Goal: Task Accomplishment & Management: Complete application form

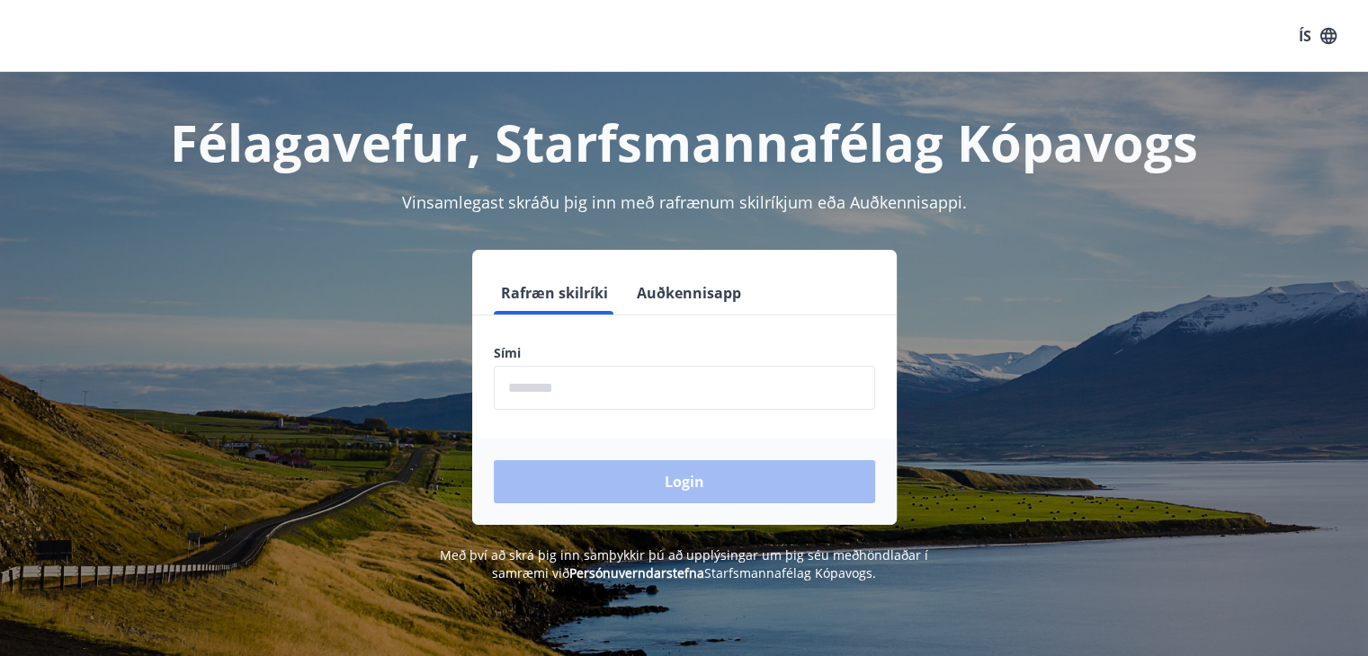
click at [588, 397] on input "phone" at bounding box center [684, 388] width 381 height 44
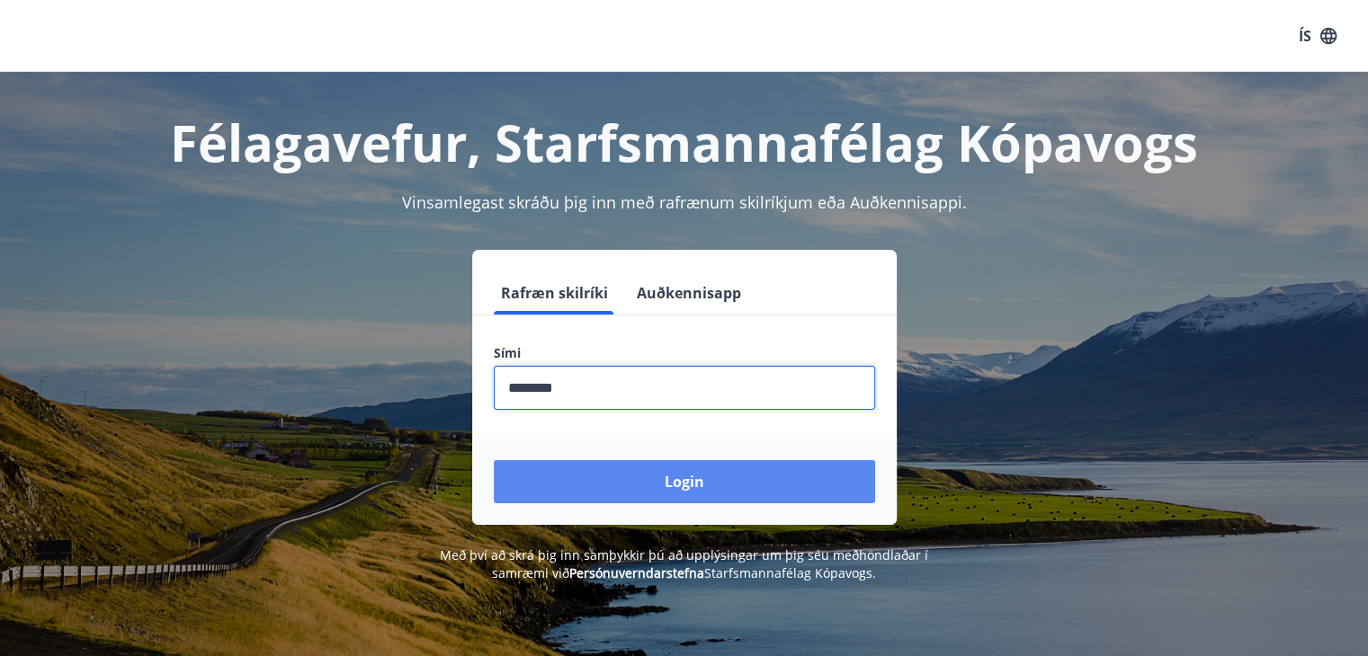
type input "********"
click at [719, 476] on button "Login" at bounding box center [684, 481] width 381 height 43
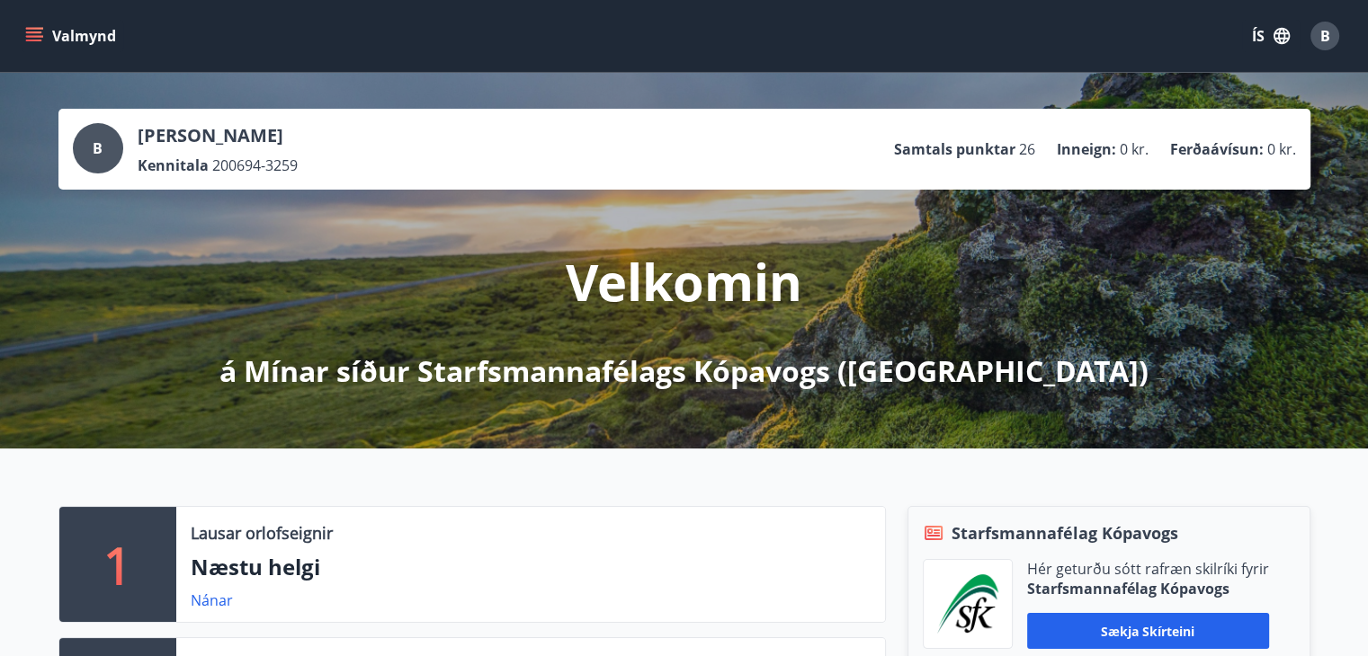
click at [36, 22] on button "Valmynd" at bounding box center [73, 36] width 102 height 32
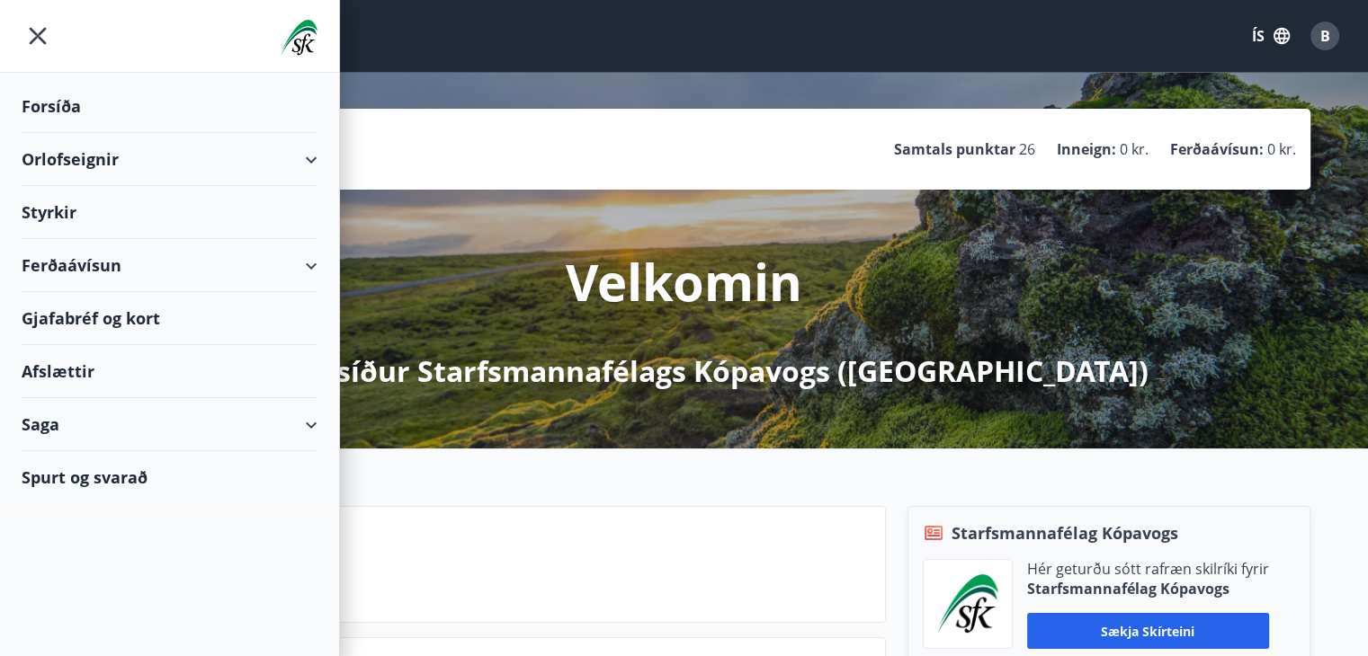
click at [73, 133] on div "Styrkir" at bounding box center [170, 106] width 296 height 53
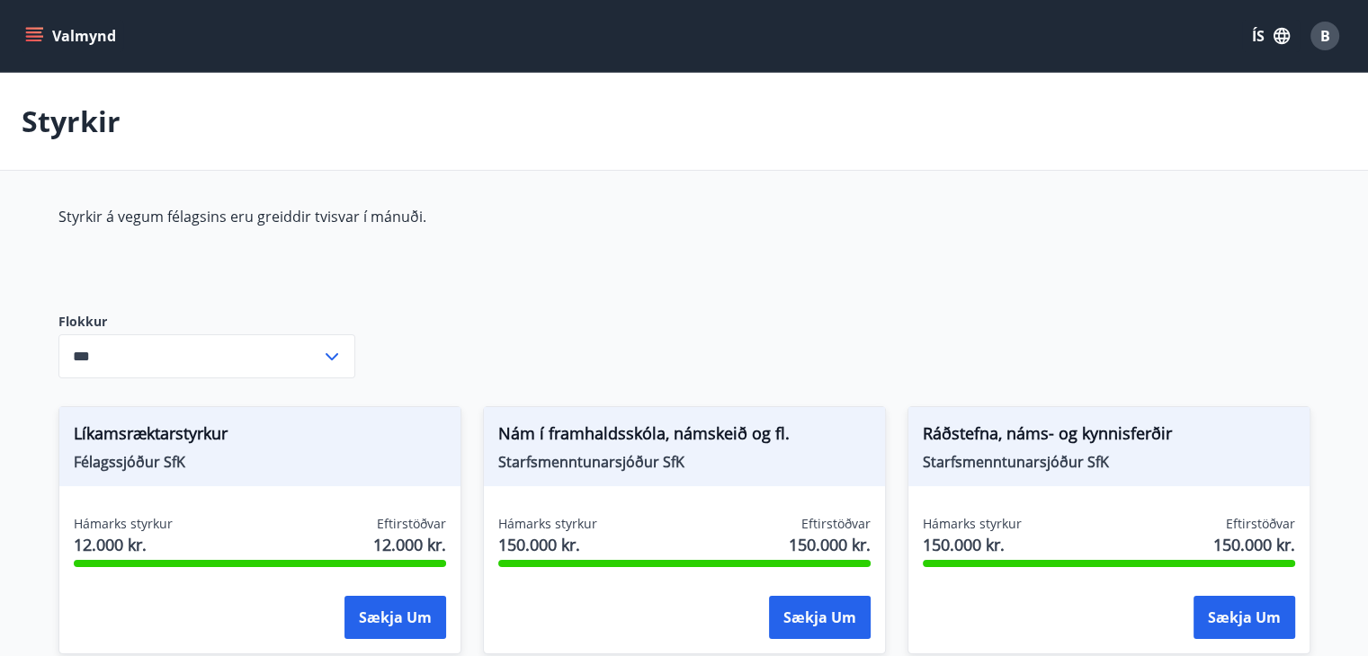
type input "***"
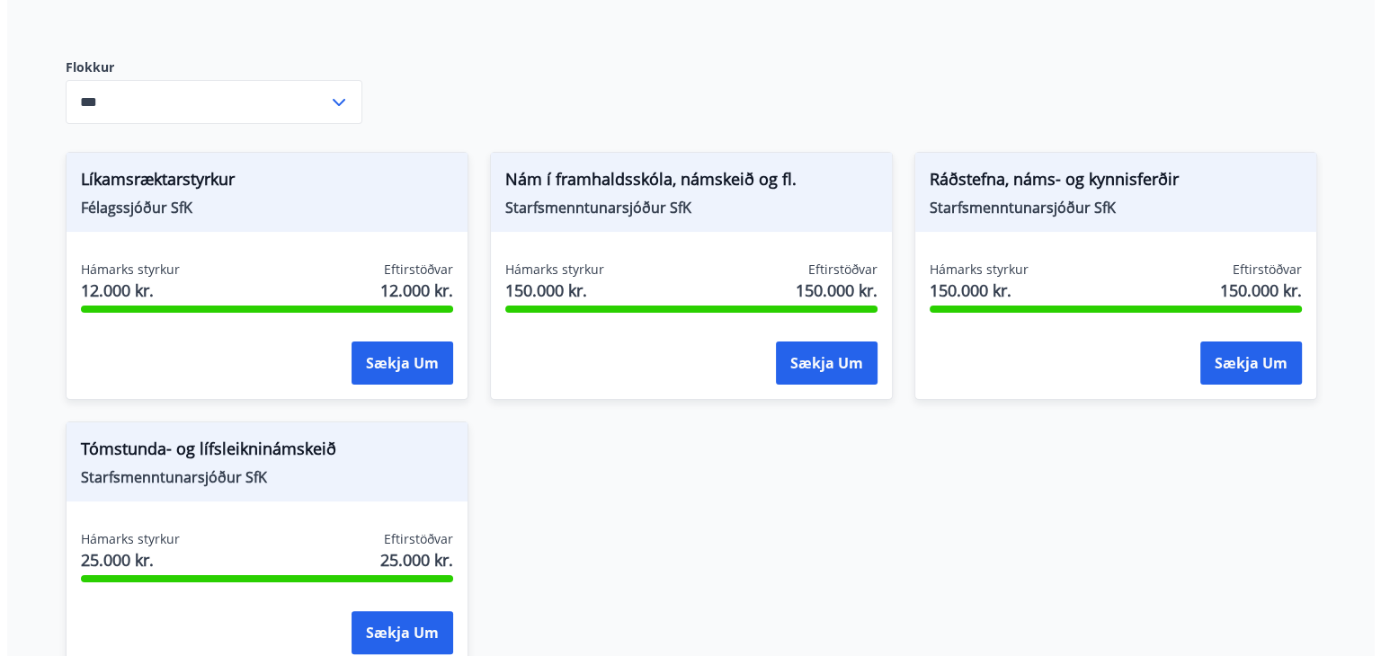
scroll to position [335, 0]
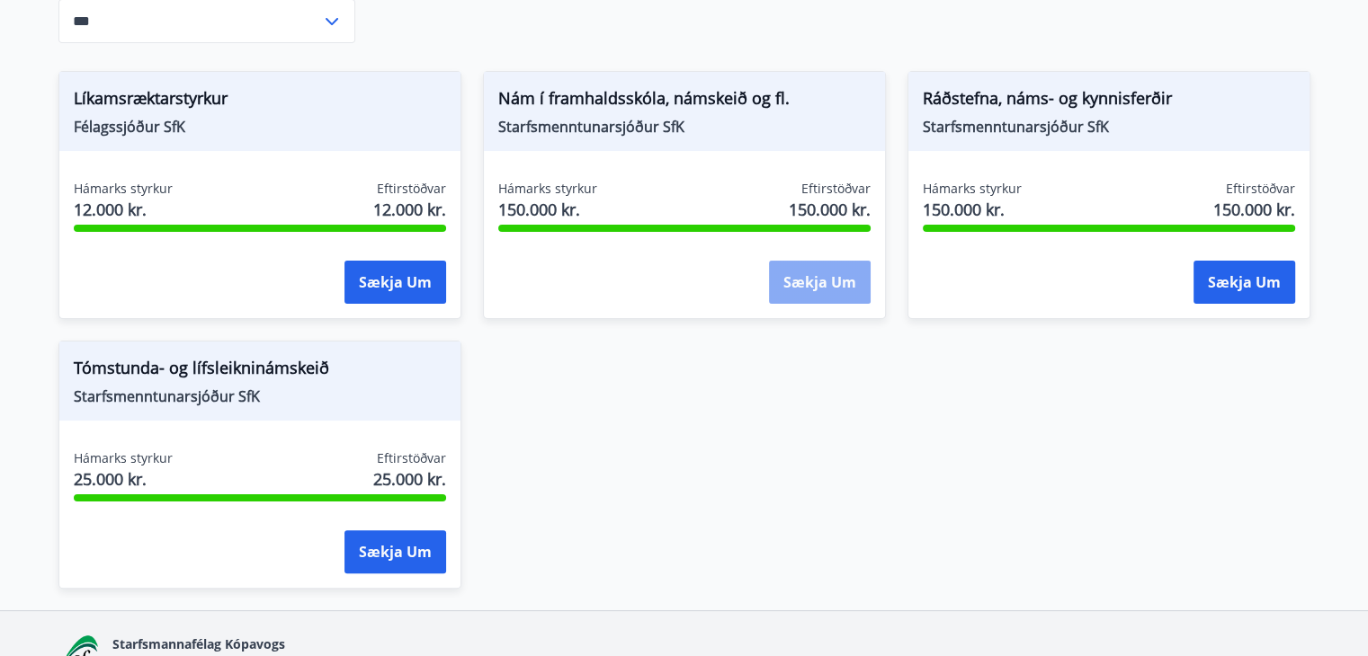
click at [811, 285] on button "Sækja um" at bounding box center [820, 282] width 102 height 43
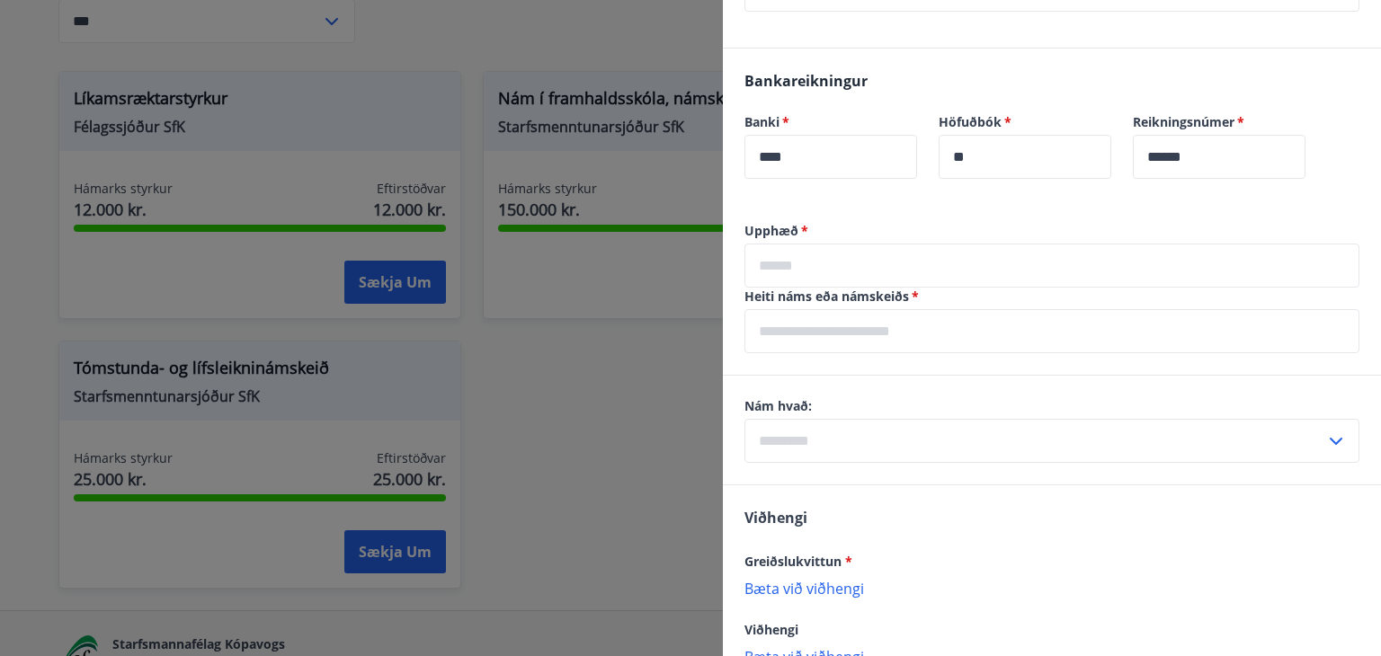
scroll to position [935, 0]
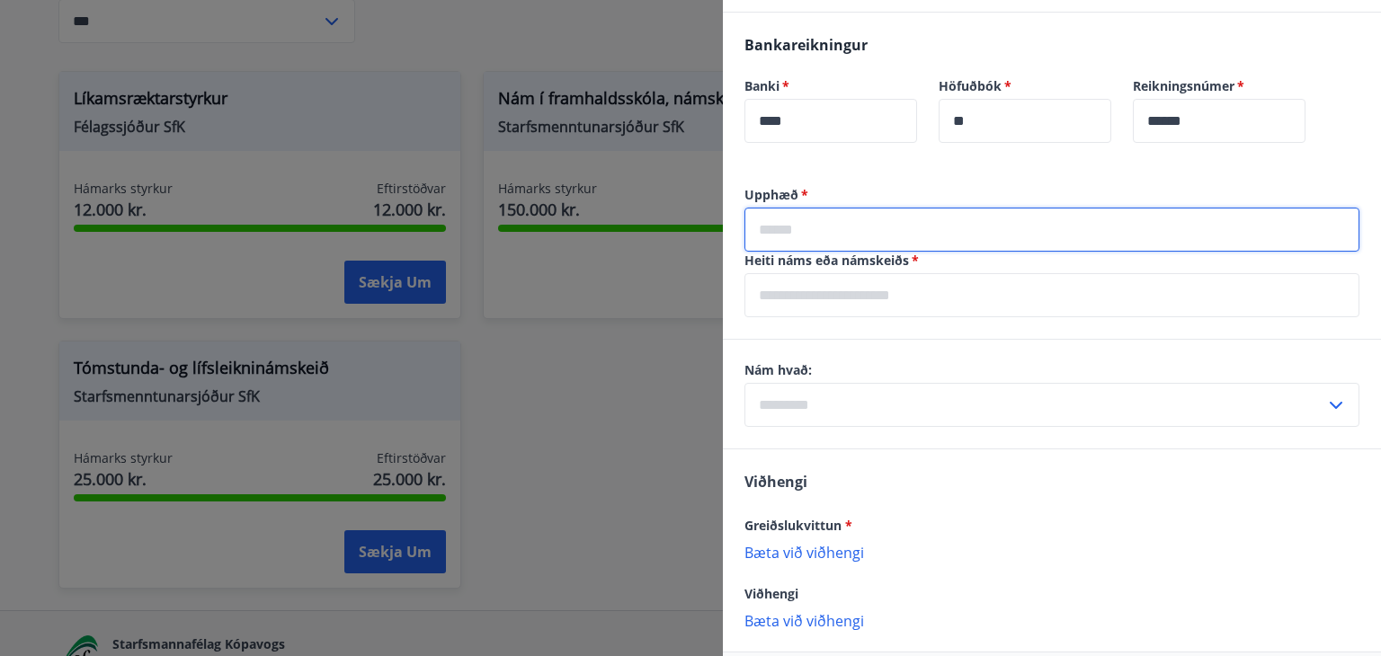
click at [817, 222] on input "text" at bounding box center [1052, 230] width 615 height 44
type input "*****"
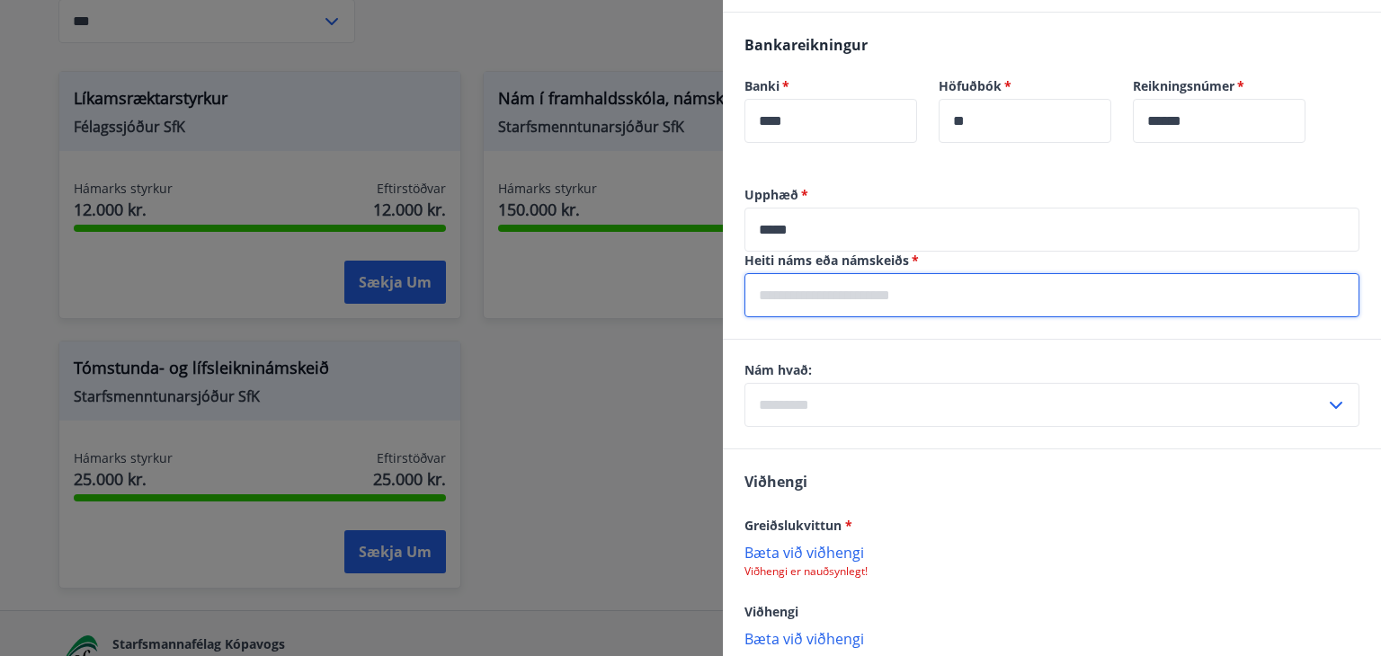
click at [860, 291] on input "text" at bounding box center [1052, 295] width 615 height 44
type input "**********"
click at [860, 409] on input "text" at bounding box center [1035, 405] width 581 height 44
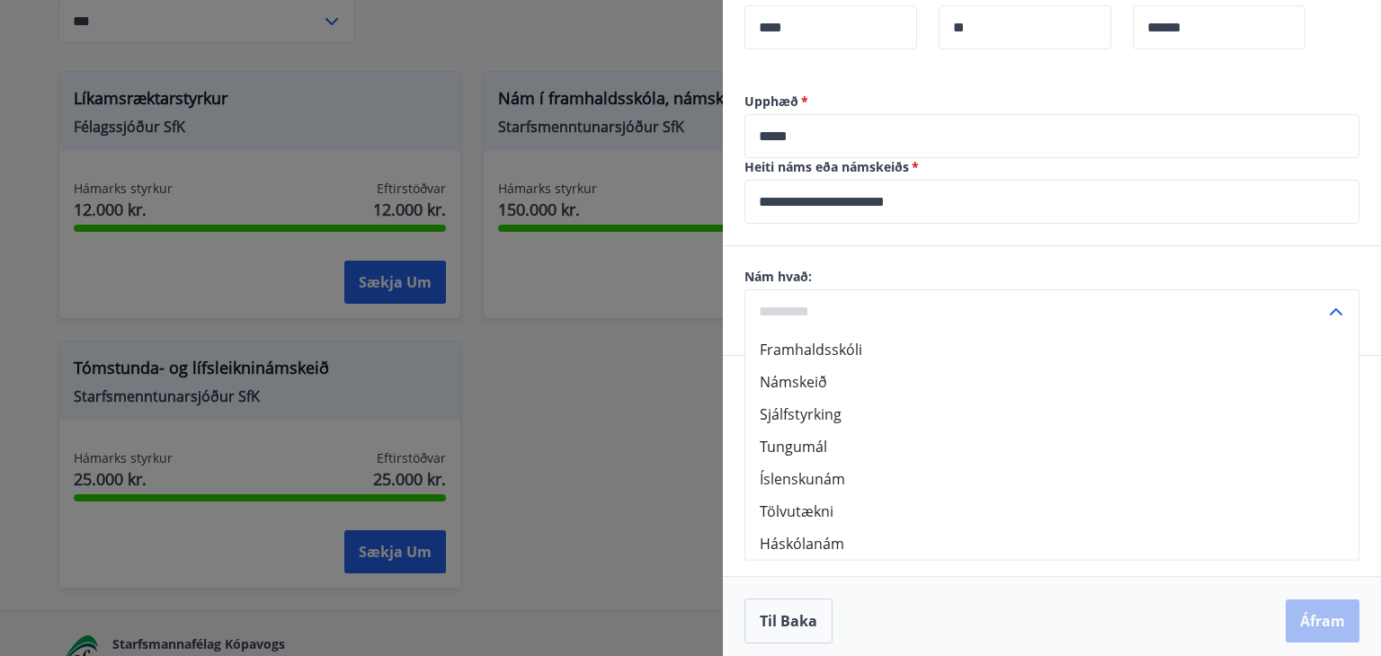
scroll to position [1037, 0]
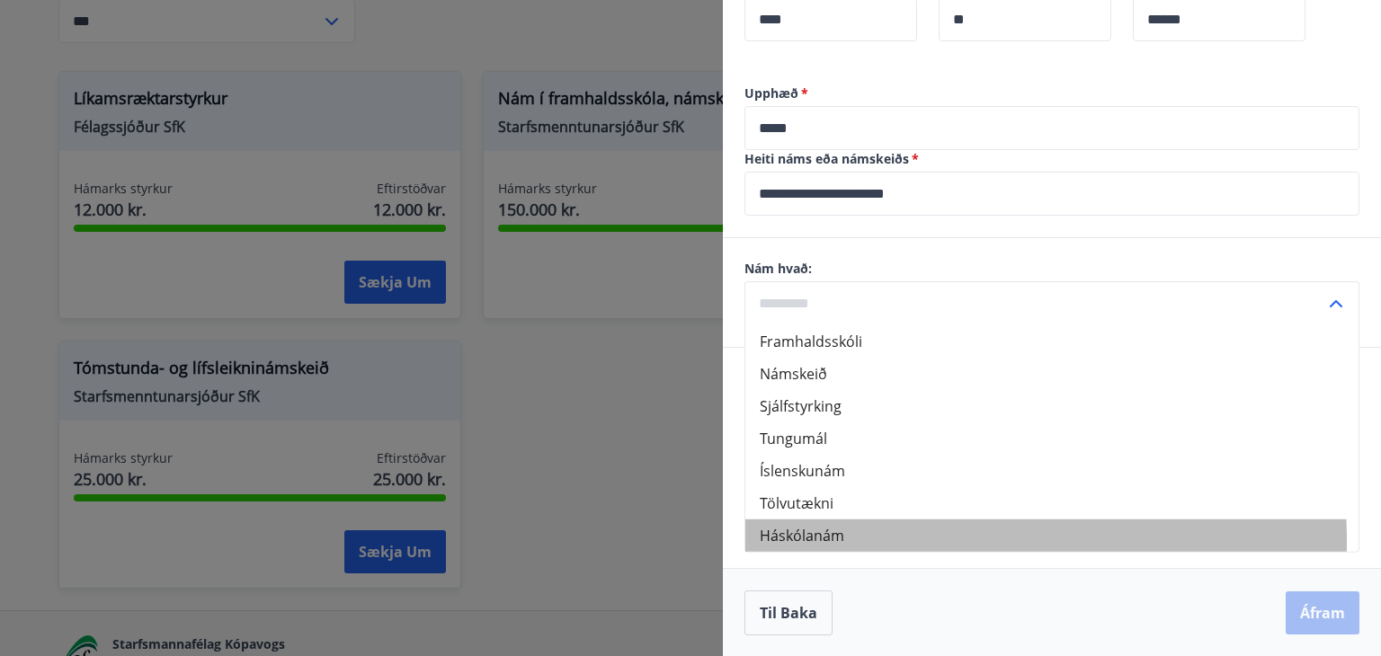
click at [790, 540] on li "Háskólanám" at bounding box center [1052, 536] width 613 height 32
type input "**********"
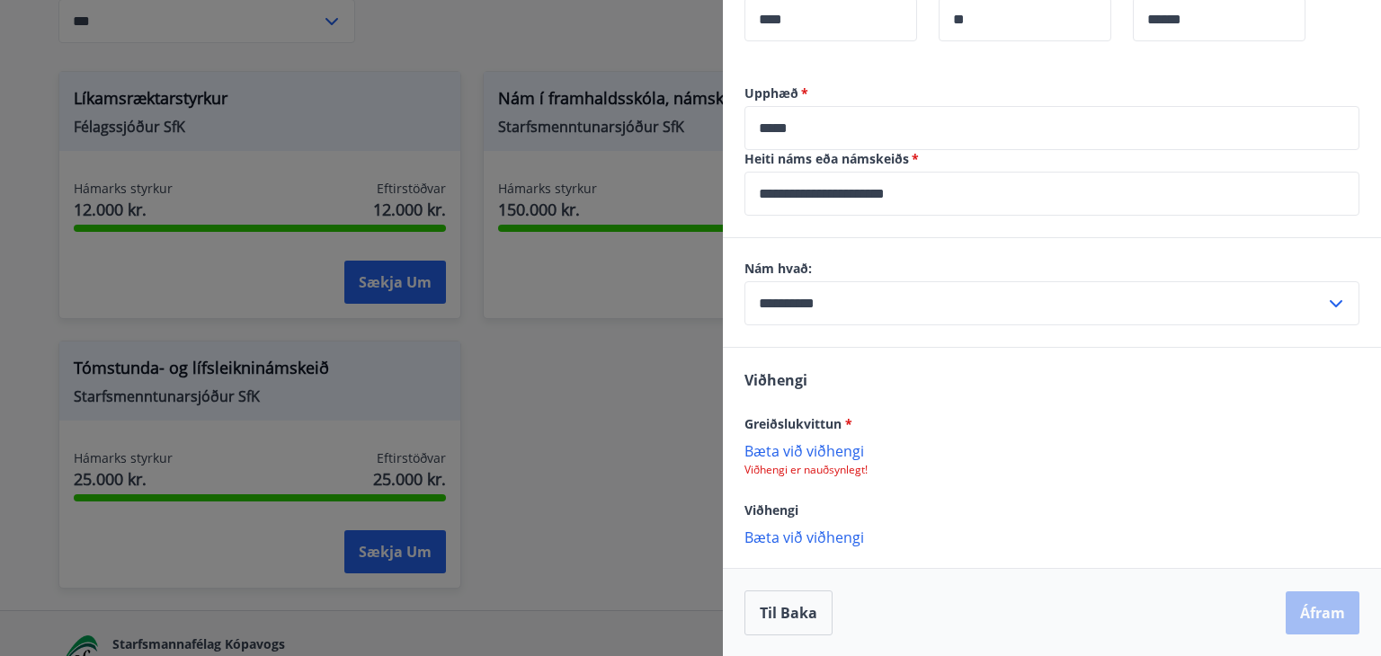
click at [817, 463] on p "Viðhengi er nauðsynlegt!" at bounding box center [1052, 470] width 615 height 14
click at [820, 458] on p "Bæta við viðhengi" at bounding box center [1052, 451] width 615 height 18
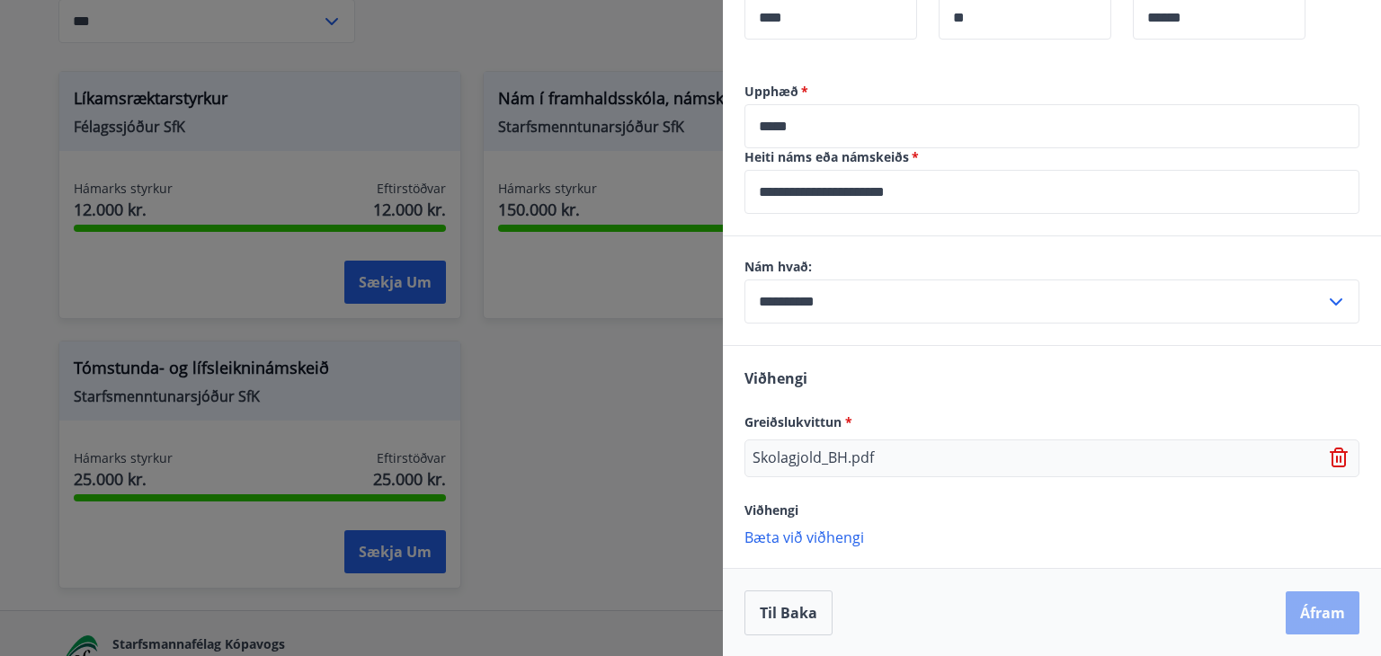
click at [1328, 612] on button "Áfram" at bounding box center [1323, 613] width 74 height 43
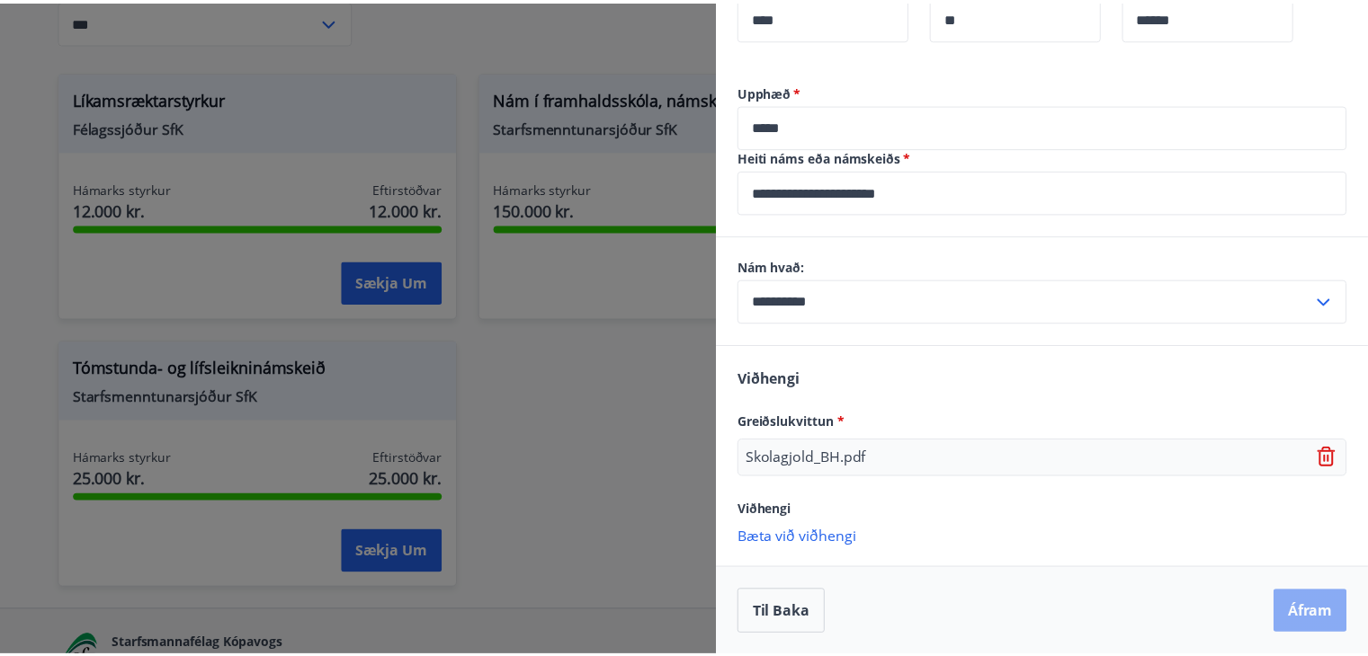
scroll to position [0, 0]
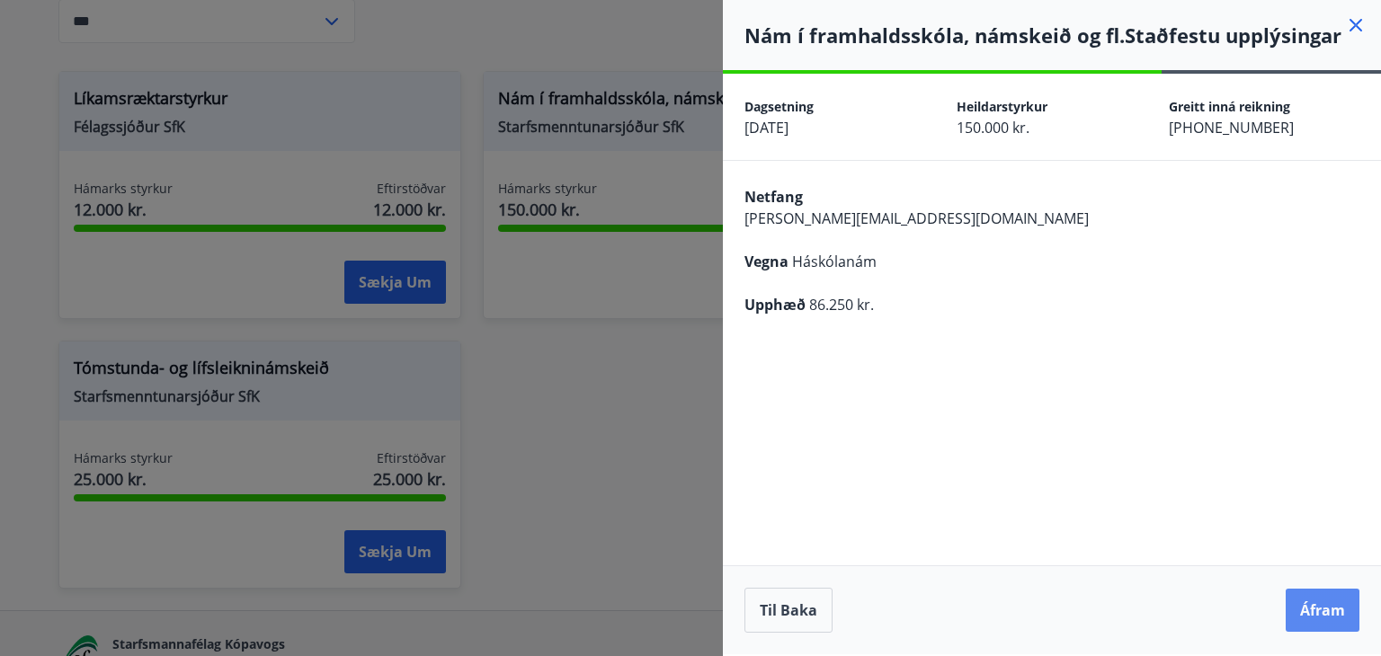
click at [1317, 603] on button "Áfram" at bounding box center [1323, 610] width 74 height 43
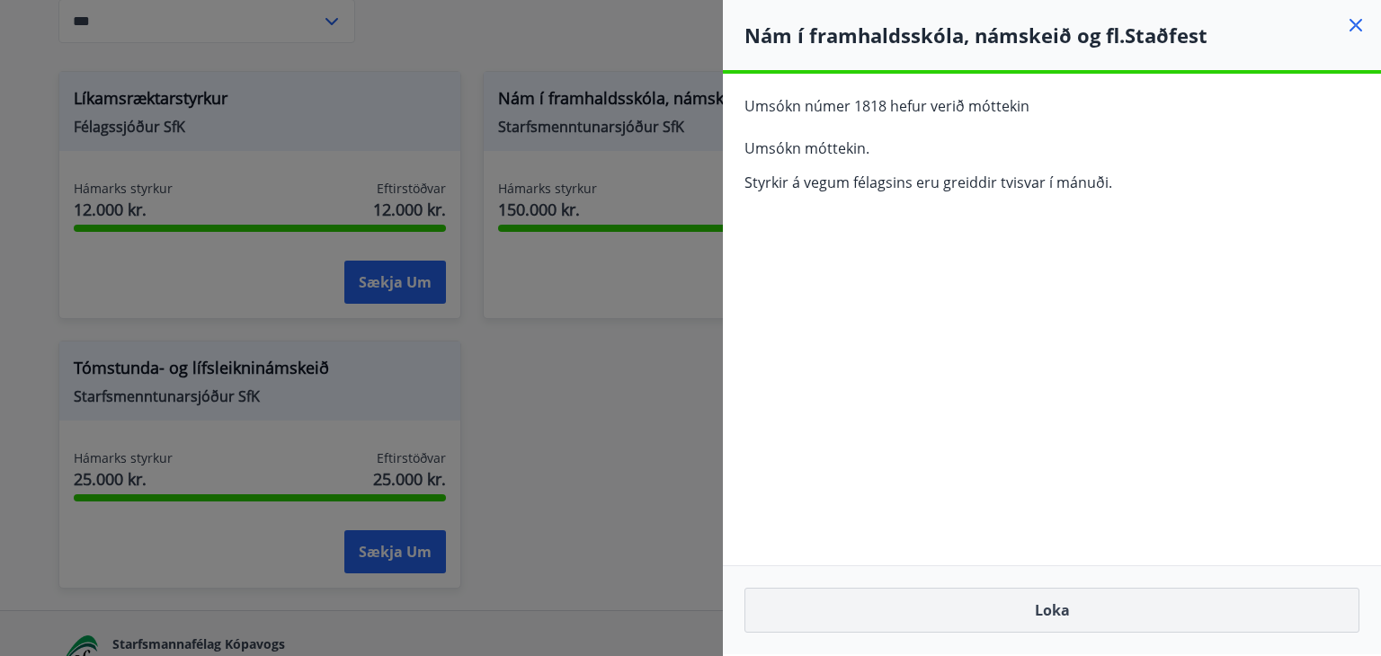
click at [1063, 607] on button "Loka" at bounding box center [1052, 610] width 615 height 45
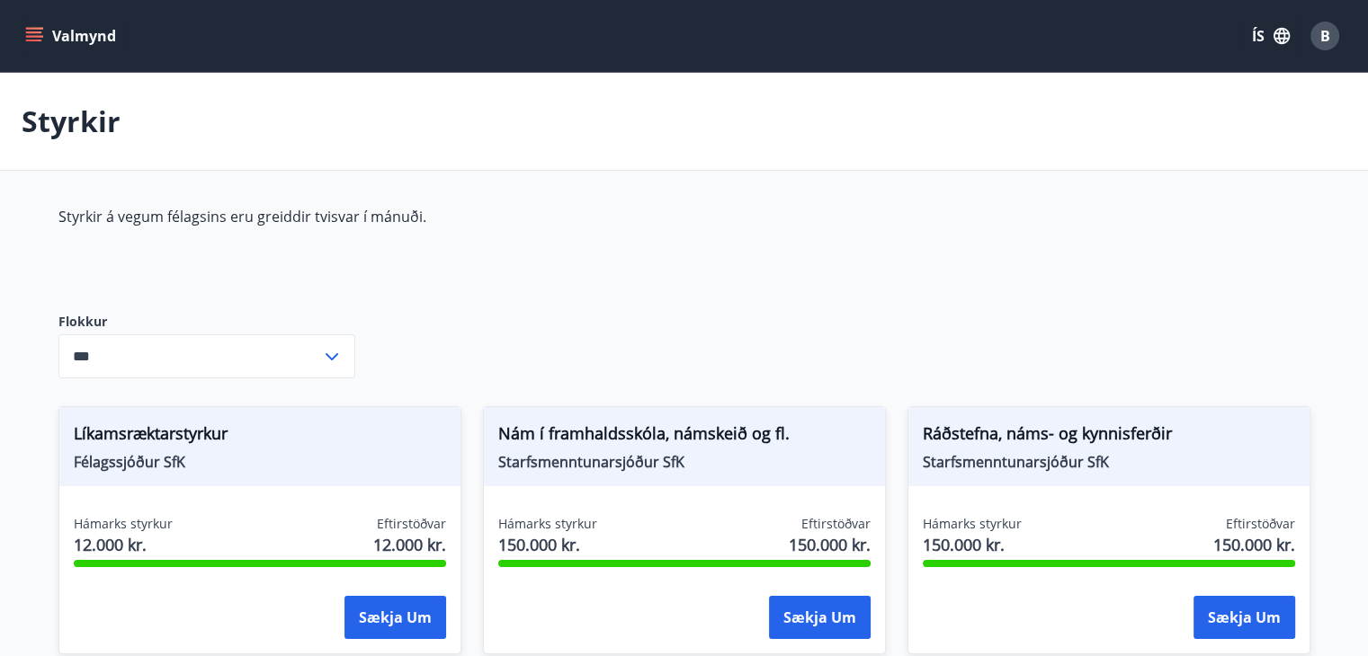
click at [40, 34] on icon "menu" at bounding box center [34, 36] width 18 height 18
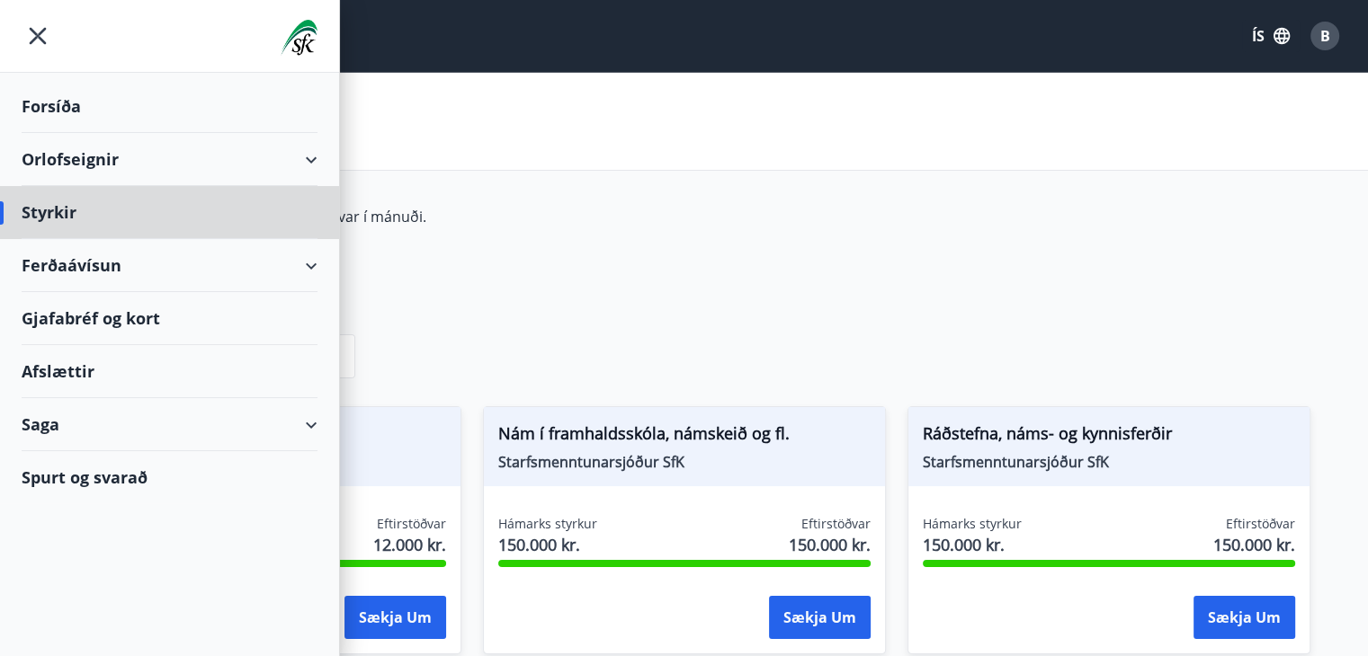
click at [58, 100] on div "Forsíða" at bounding box center [170, 106] width 296 height 53
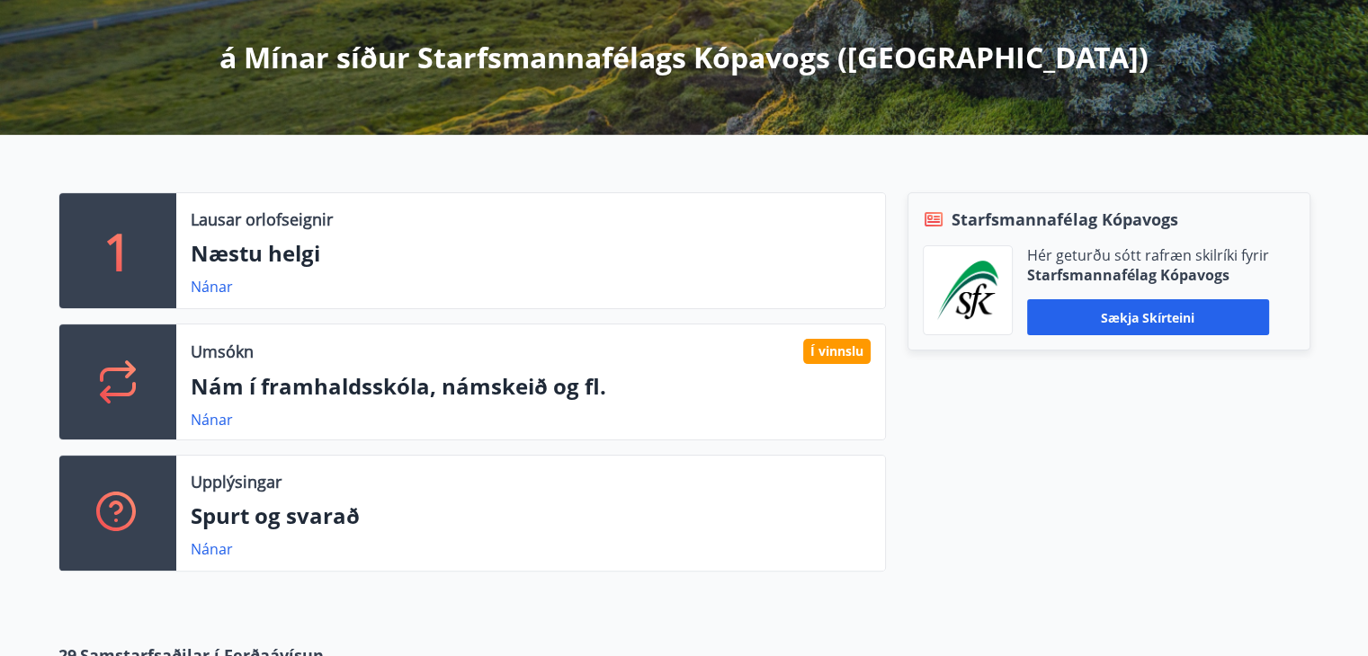
scroll to position [307, 0]
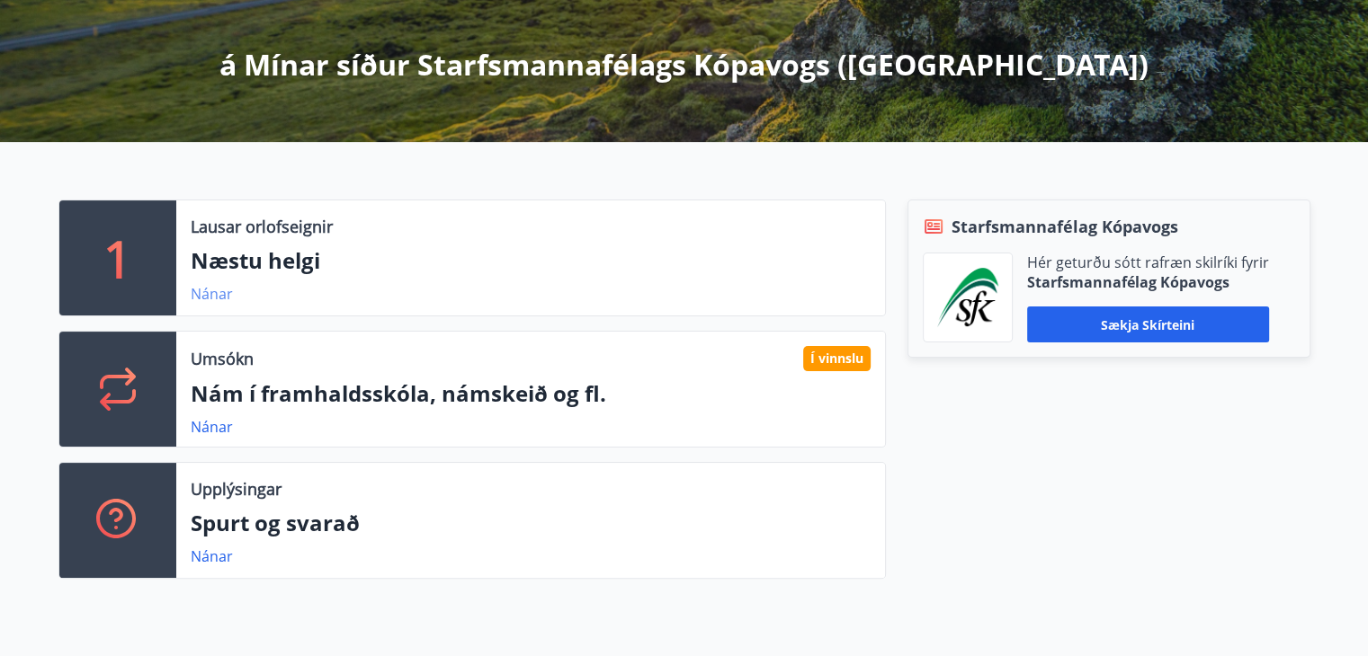
click at [209, 288] on link "Nánar" at bounding box center [212, 294] width 42 height 20
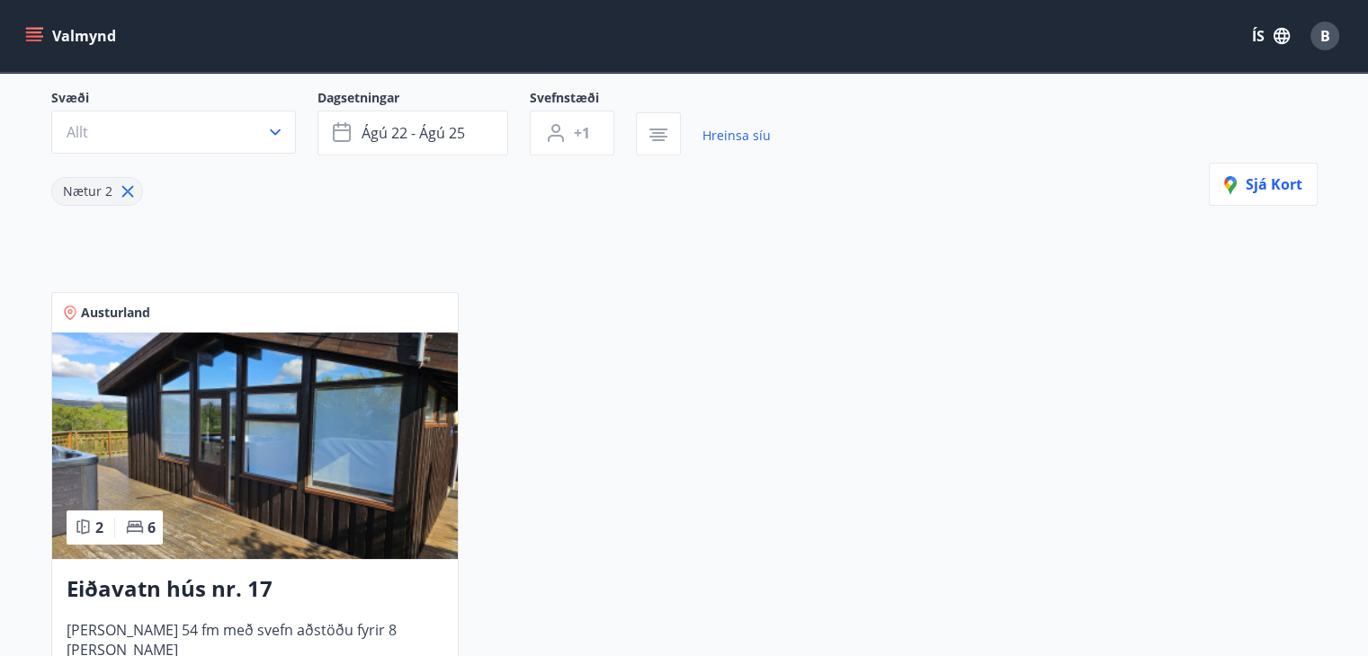
scroll to position [145, 0]
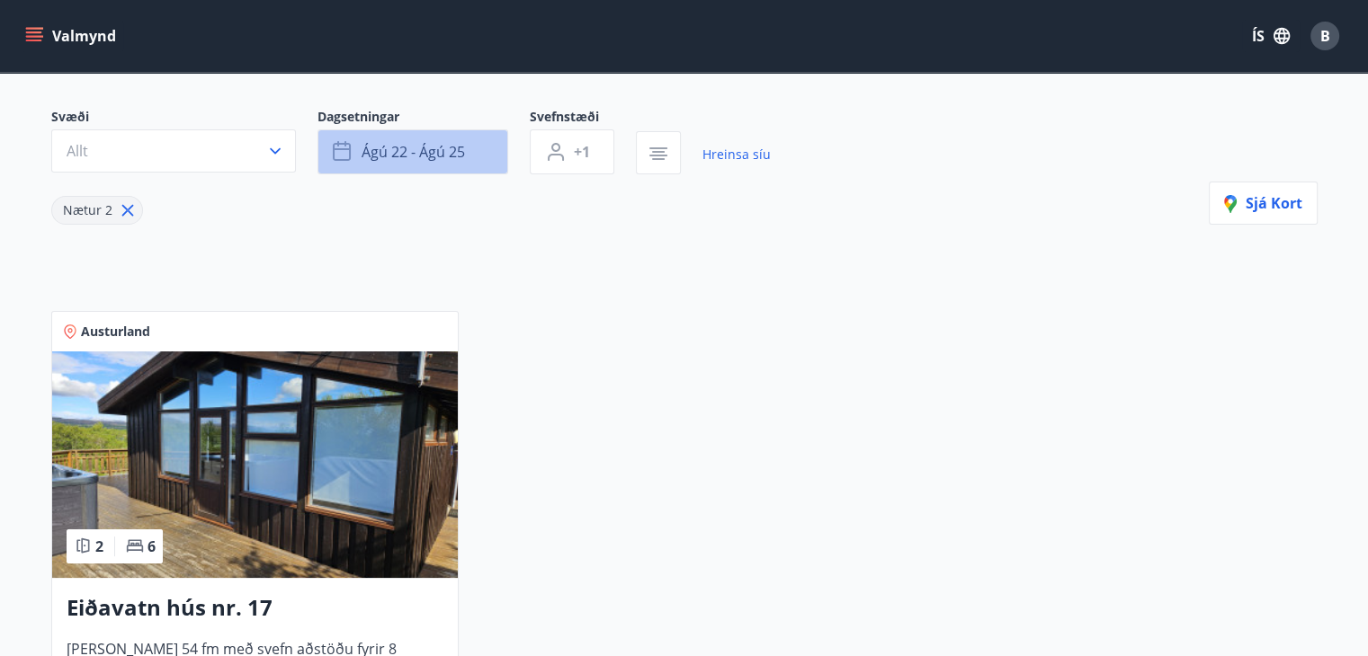
click at [455, 153] on span "ágú 22 - ágú 25" at bounding box center [413, 152] width 103 height 20
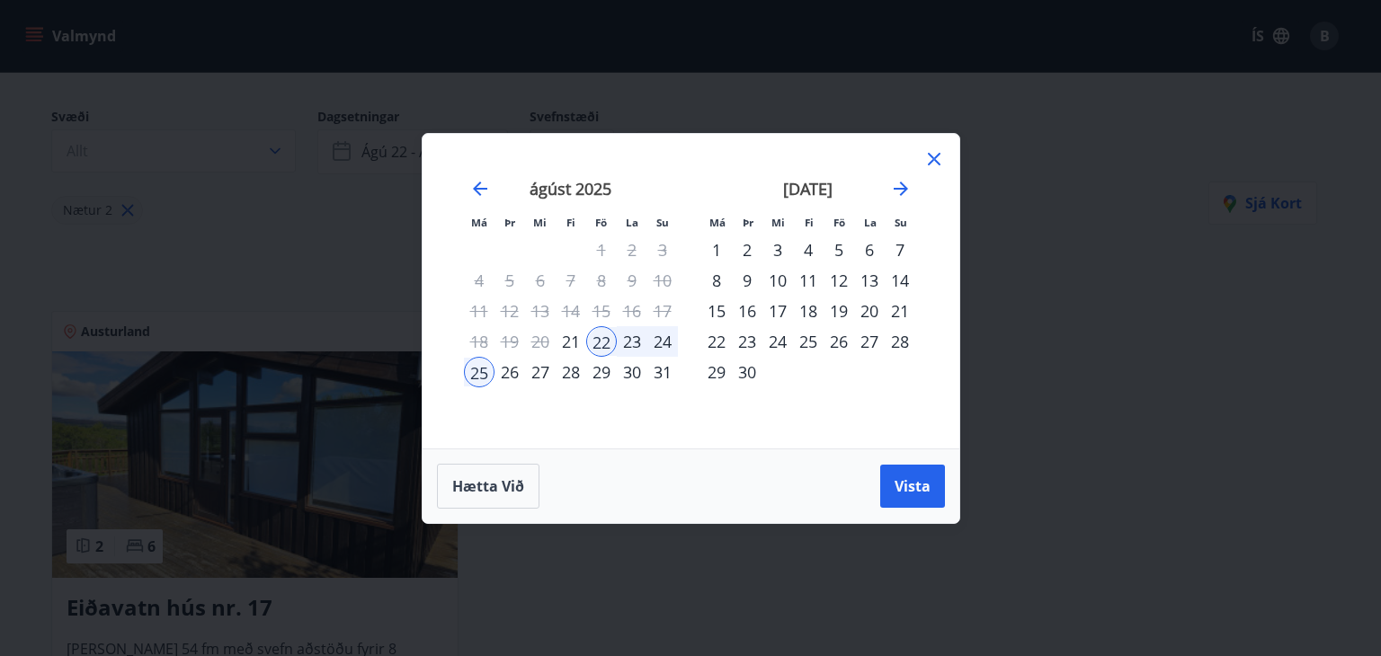
click at [601, 375] on div "29" at bounding box center [601, 372] width 31 height 31
click at [648, 371] on div "31" at bounding box center [663, 372] width 31 height 31
click at [917, 487] on span "Vista" at bounding box center [913, 487] width 36 height 20
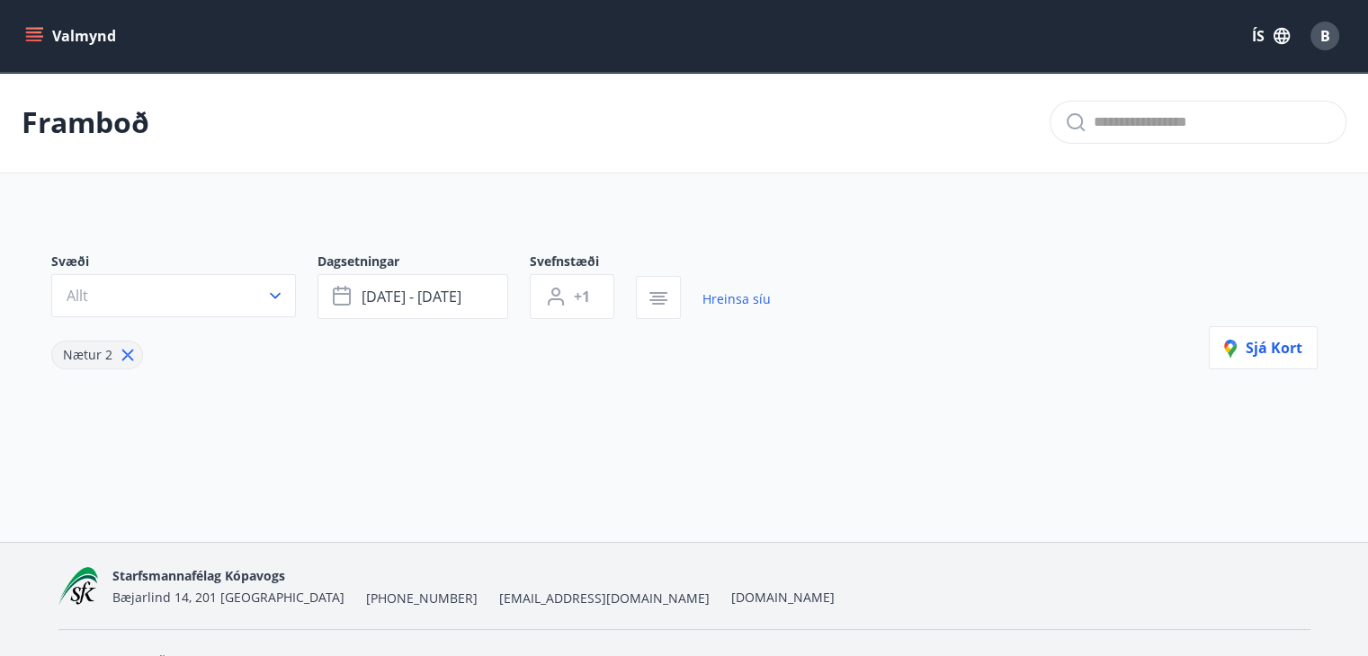
scroll to position [36, 0]
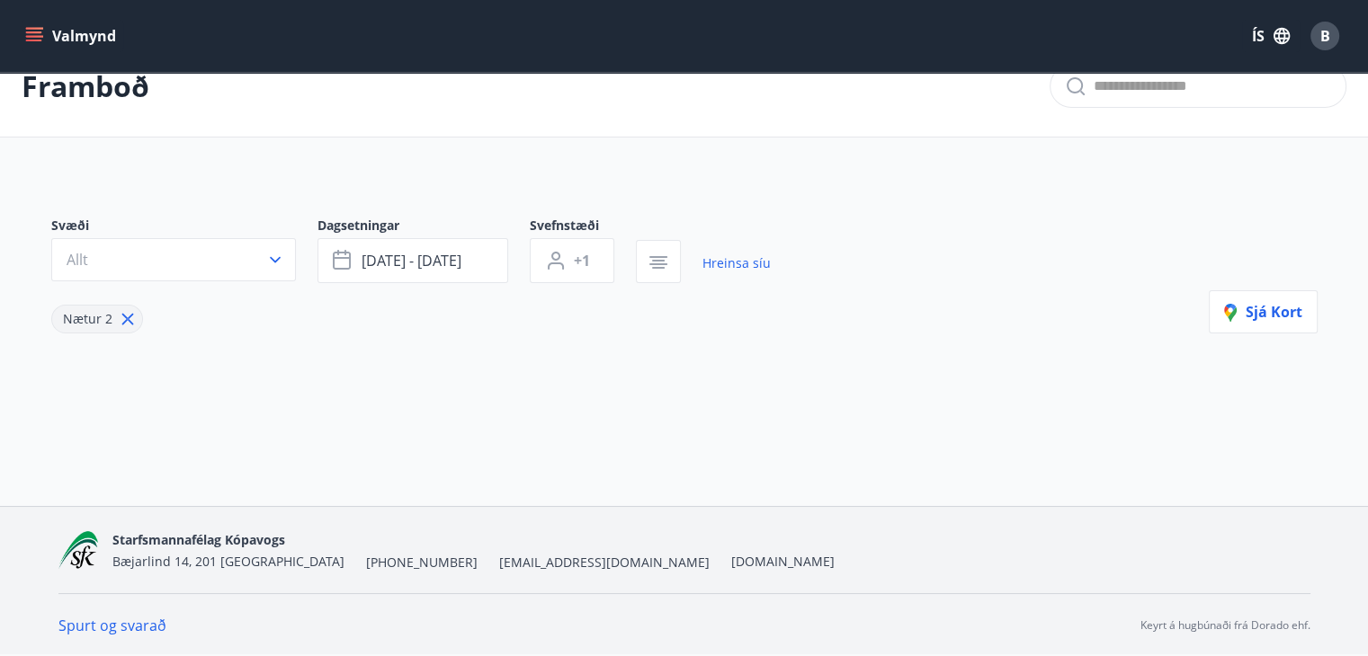
click at [63, 37] on button "Valmynd" at bounding box center [73, 36] width 102 height 32
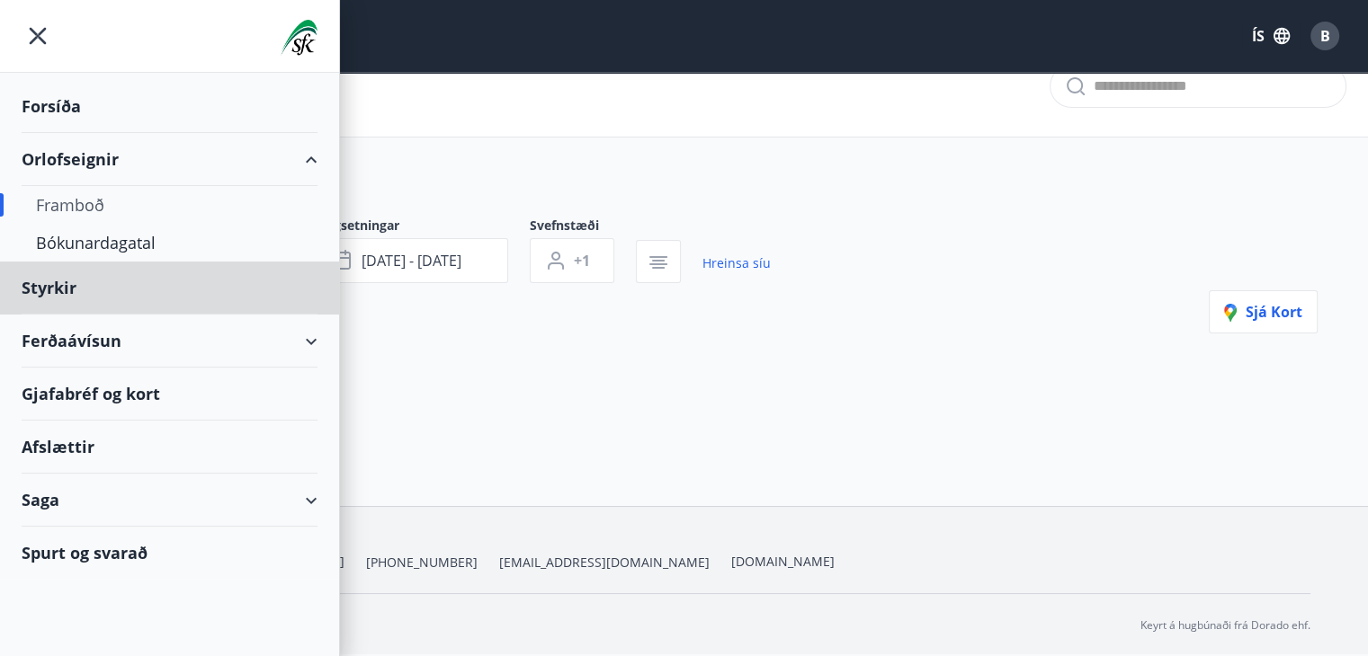
click at [46, 98] on div "Forsíða" at bounding box center [170, 106] width 296 height 53
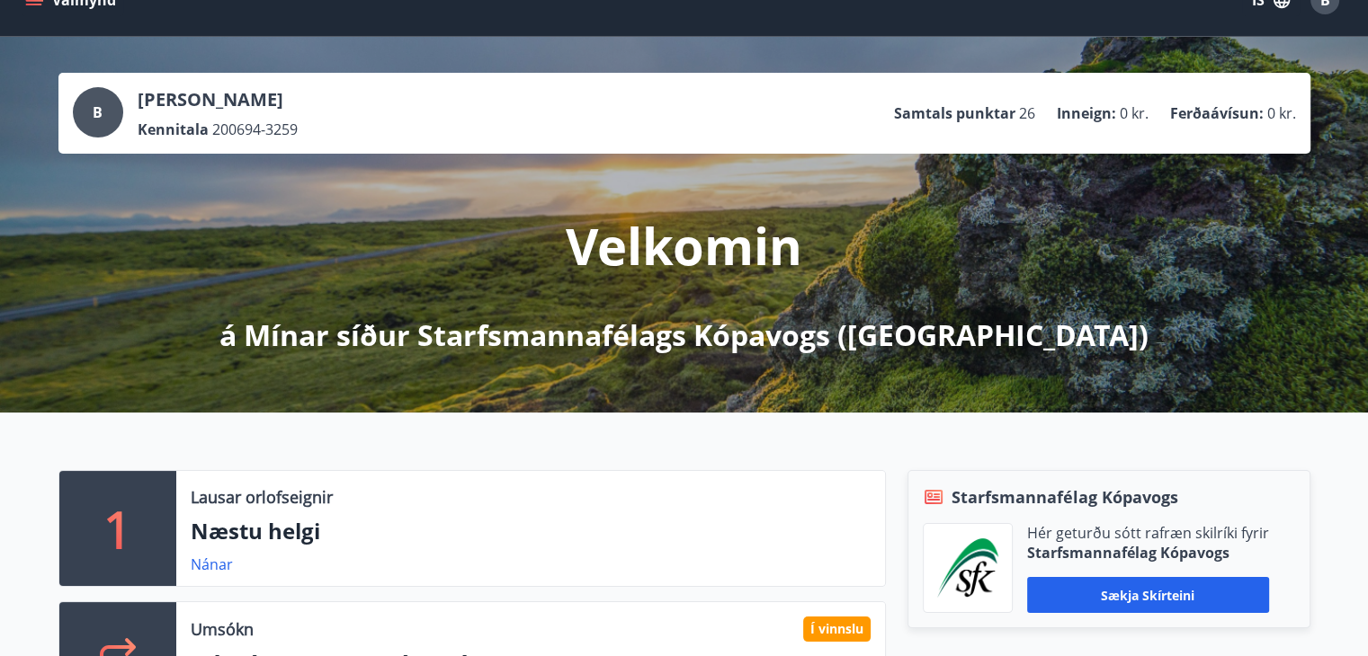
click at [965, 330] on p "á Mínar síður Starfsmannafélags Kópavogs ([GEOGRAPHIC_DATA])" at bounding box center [683, 336] width 929 height 40
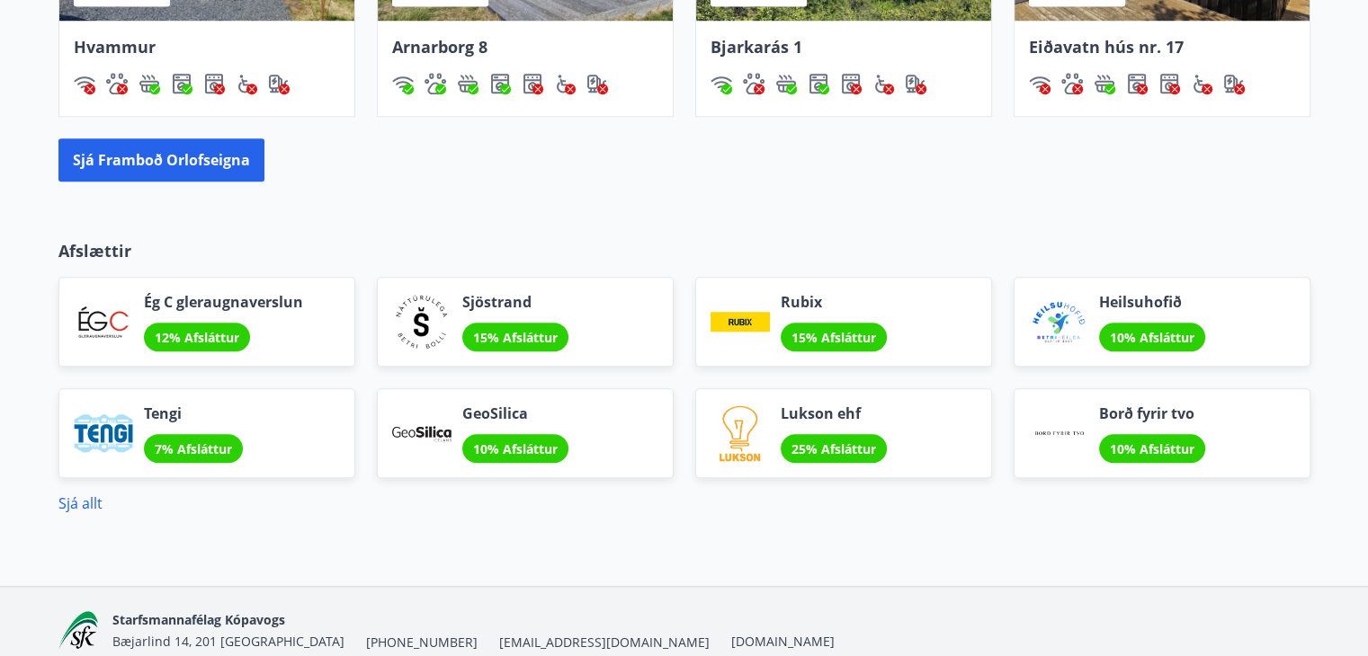
scroll to position [1532, 0]
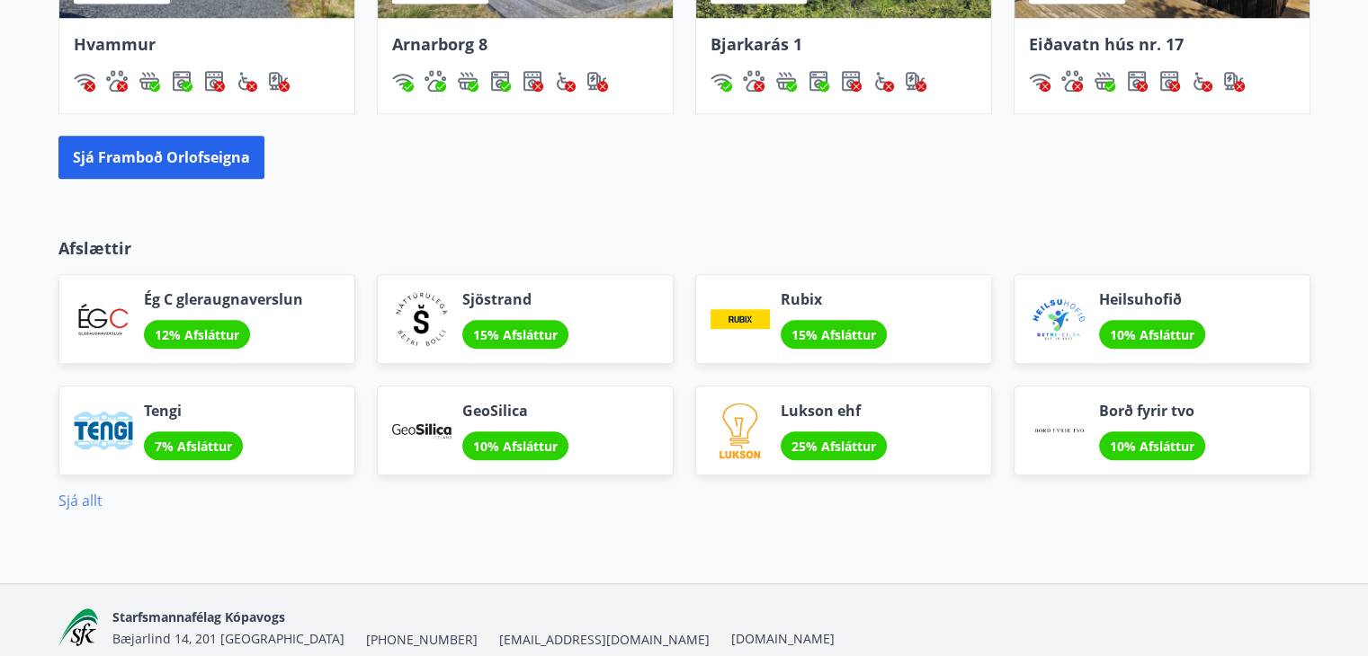
click at [90, 498] on link "Sjá allt" at bounding box center [80, 501] width 44 height 20
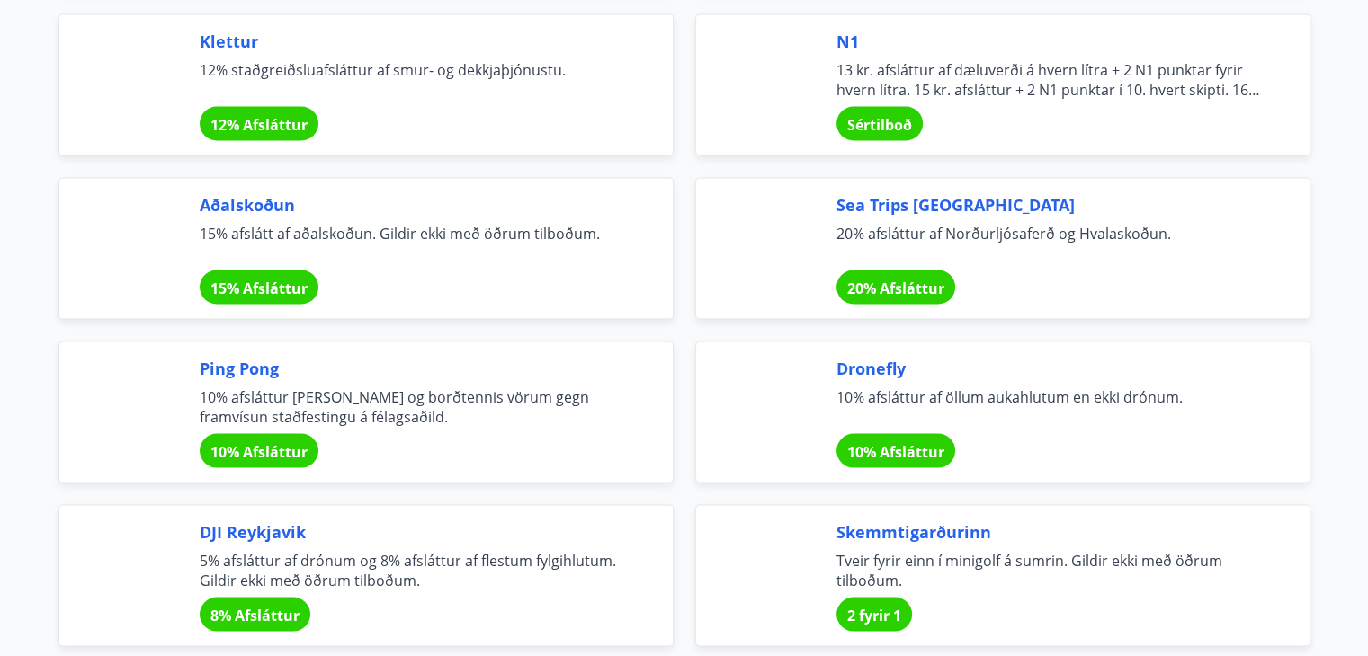
scroll to position [3558, 0]
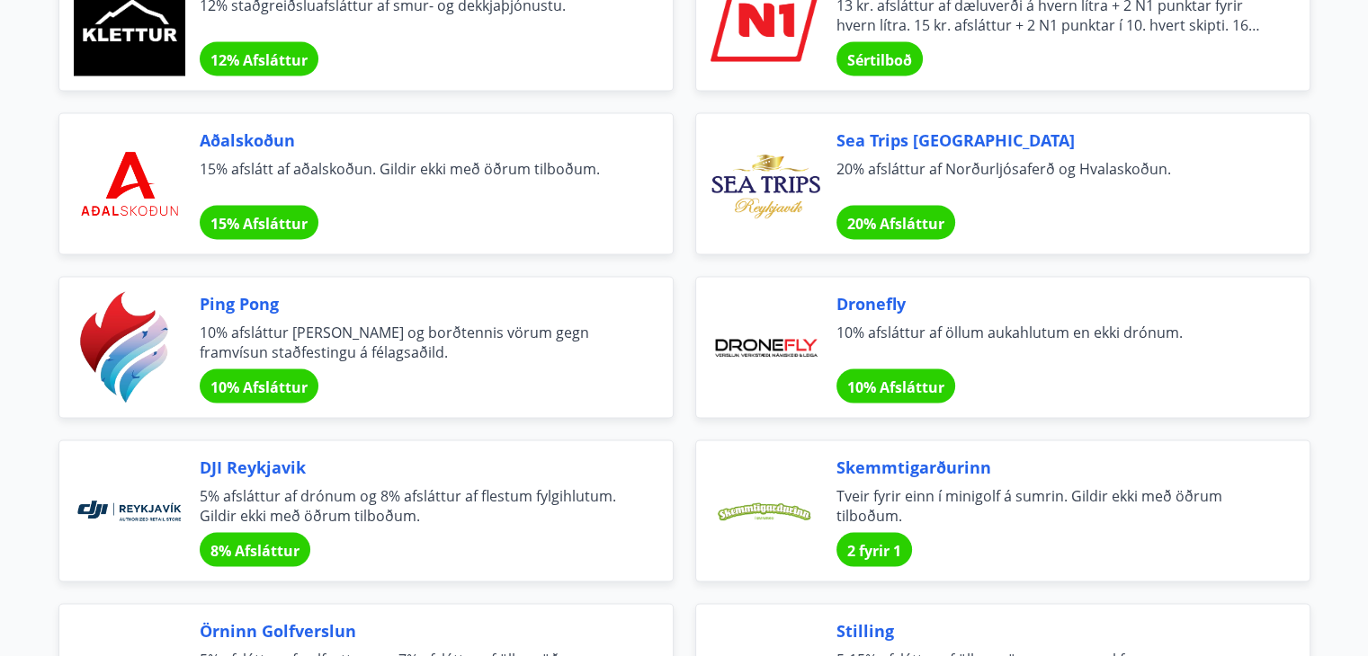
click at [360, 163] on span "15% afslátt af aðalskoðun. Gildir ekki með öðrum tilboðum." at bounding box center [415, 179] width 430 height 40
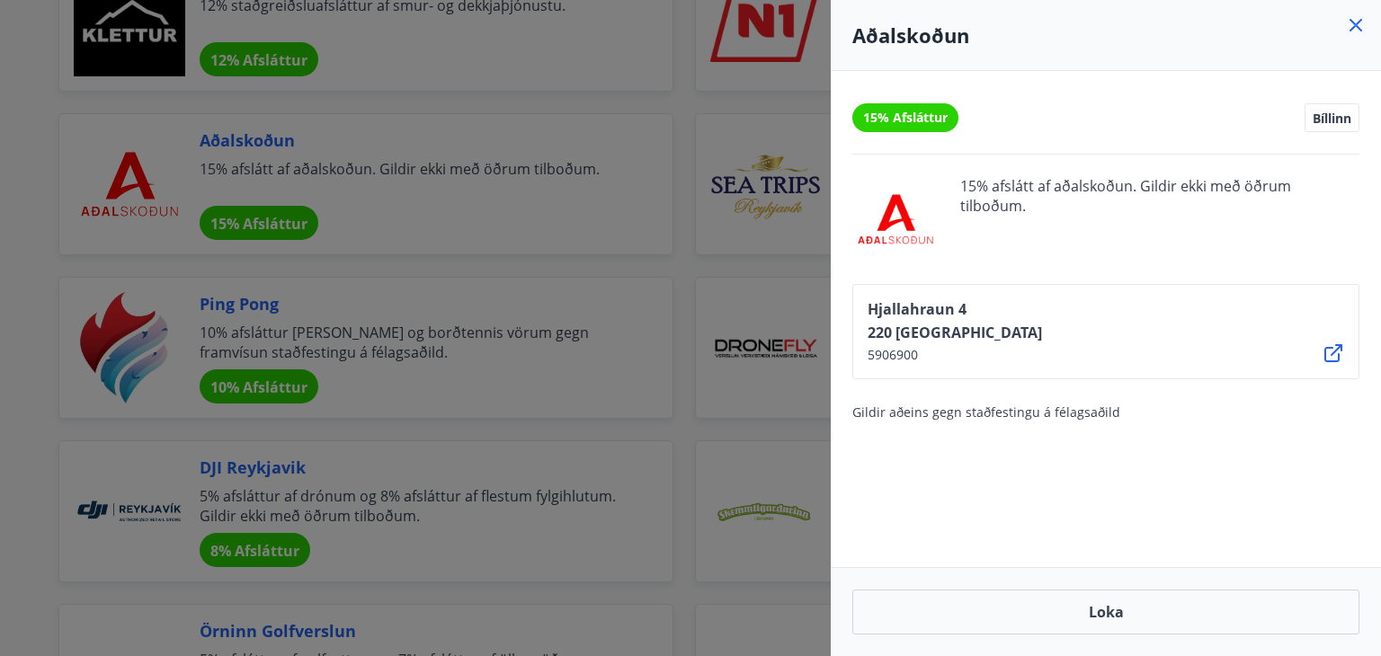
click at [31, 342] on div at bounding box center [690, 328] width 1381 height 656
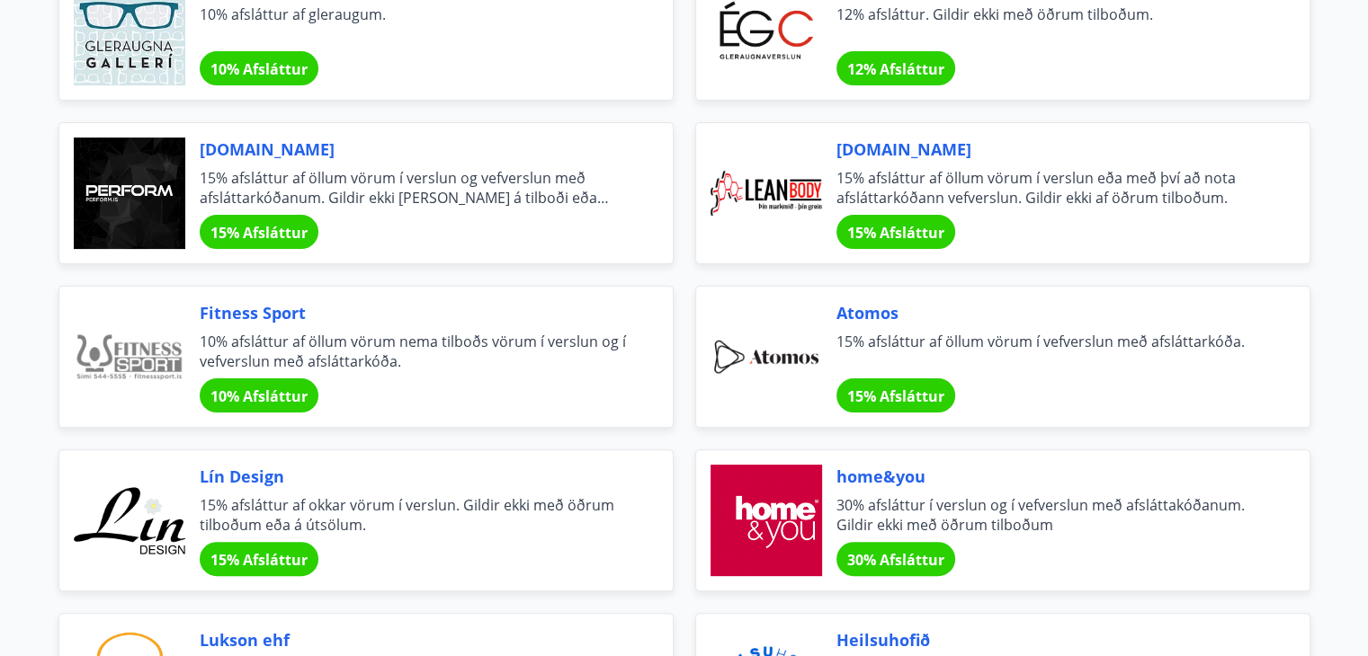
scroll to position [0, 0]
